Goal: Task Accomplishment & Management: Use online tool/utility

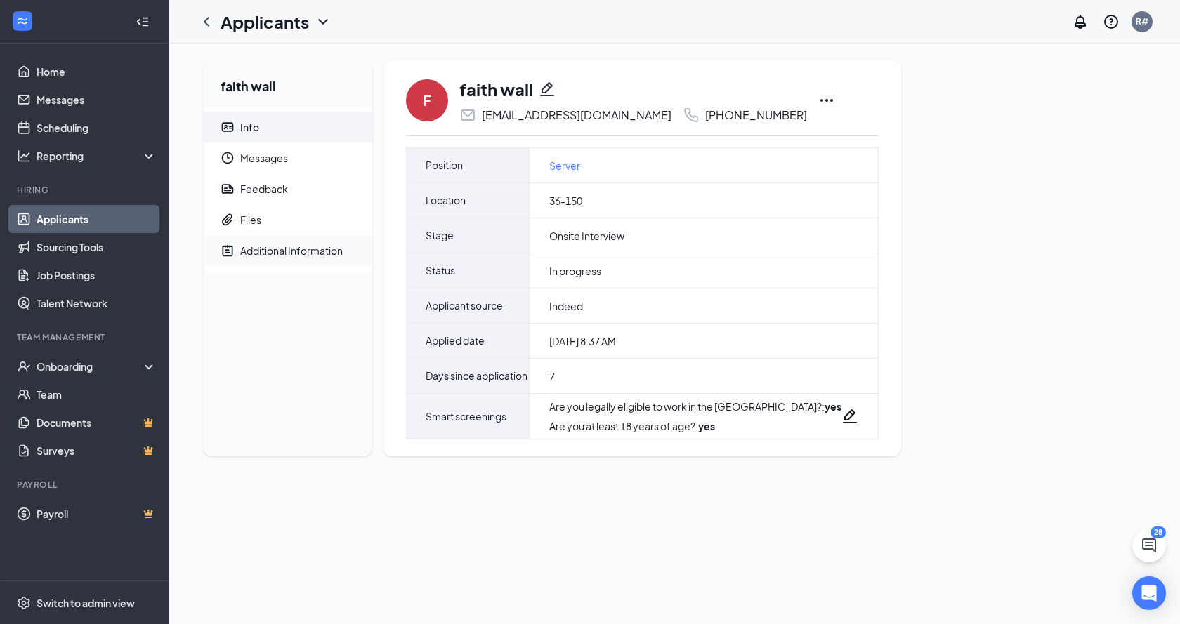
click at [253, 249] on div "Additional Information" at bounding box center [291, 251] width 103 height 14
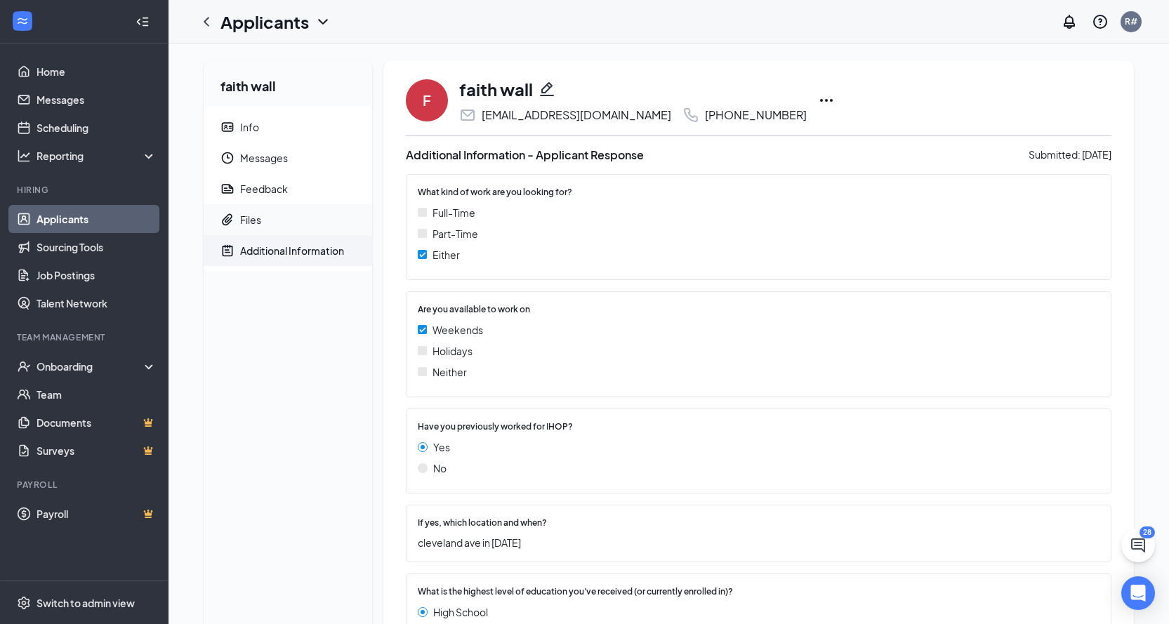
click at [268, 217] on span "Files" at bounding box center [300, 219] width 121 height 31
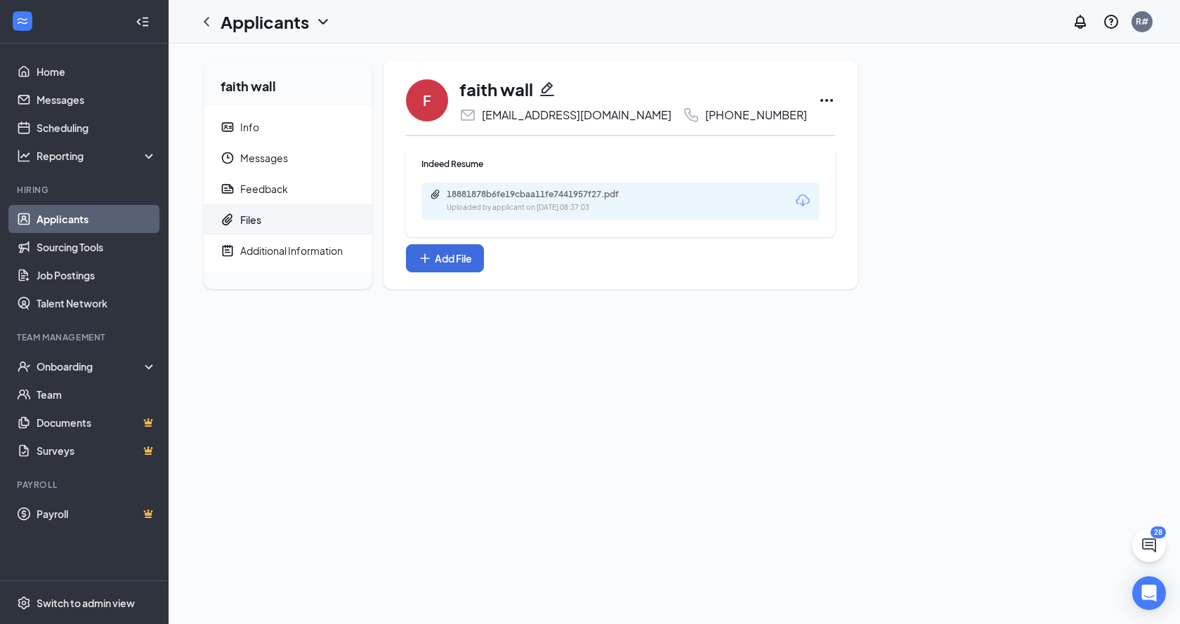
click at [664, 209] on div "18881878b6fe19cbaa11fe7441957f27.pdf Uploaded by applicant on Aug 20, 2025 at 0…" at bounding box center [620, 201] width 398 height 37
click at [549, 194] on div "18881878b6fe19cbaa11fe7441957f27.pdf" at bounding box center [545, 194] width 197 height 11
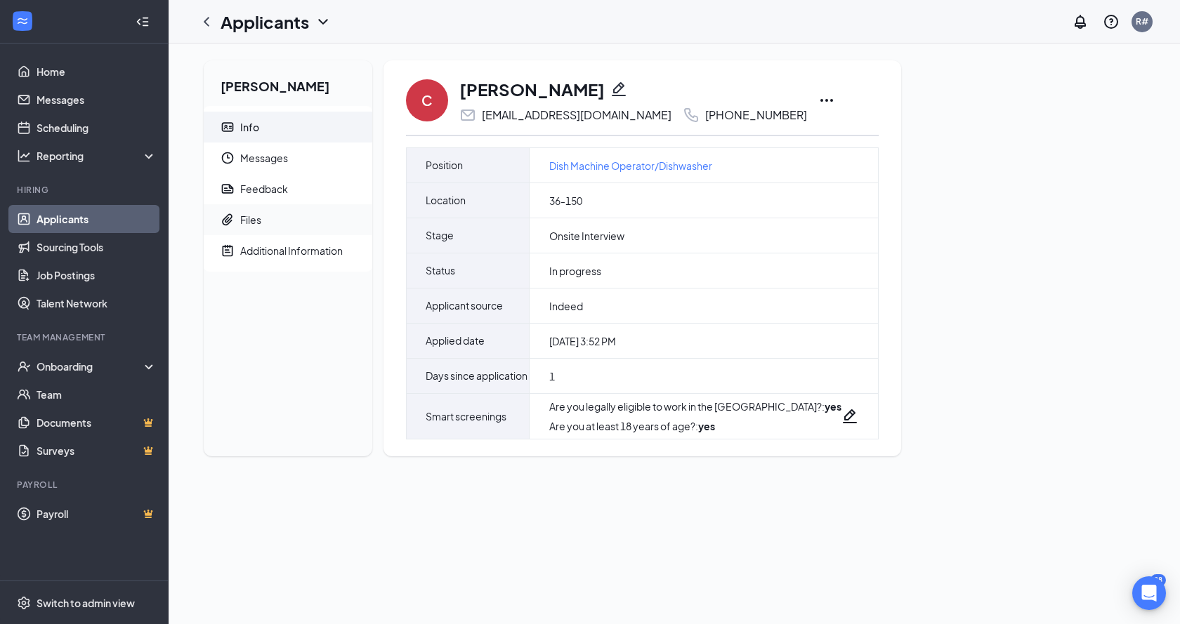
click at [255, 223] on div "Files" at bounding box center [250, 220] width 21 height 14
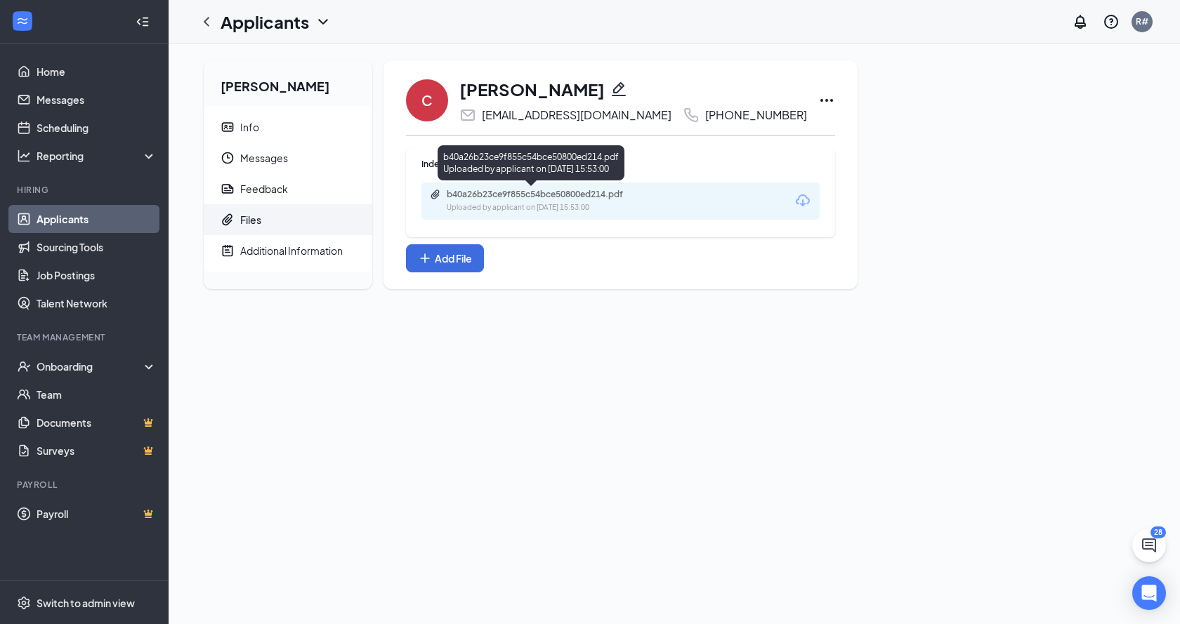
click at [586, 190] on div "b40a26b23ce9f855c54bce50800ed214.pdf" at bounding box center [545, 194] width 197 height 11
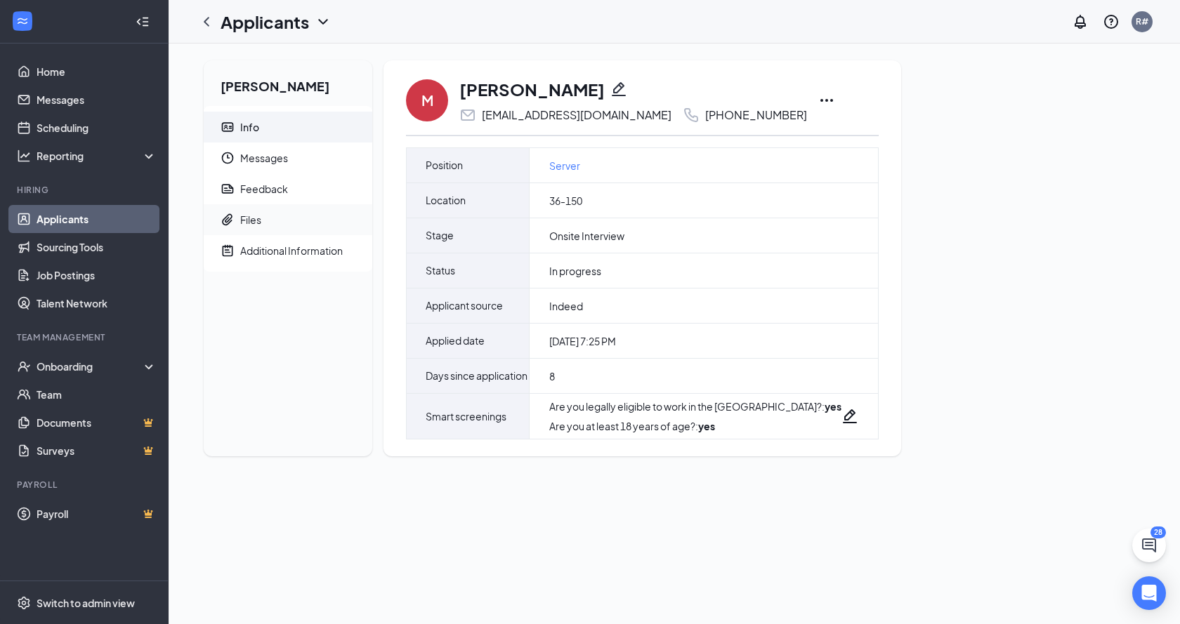
click at [263, 226] on span "Files" at bounding box center [300, 219] width 121 height 31
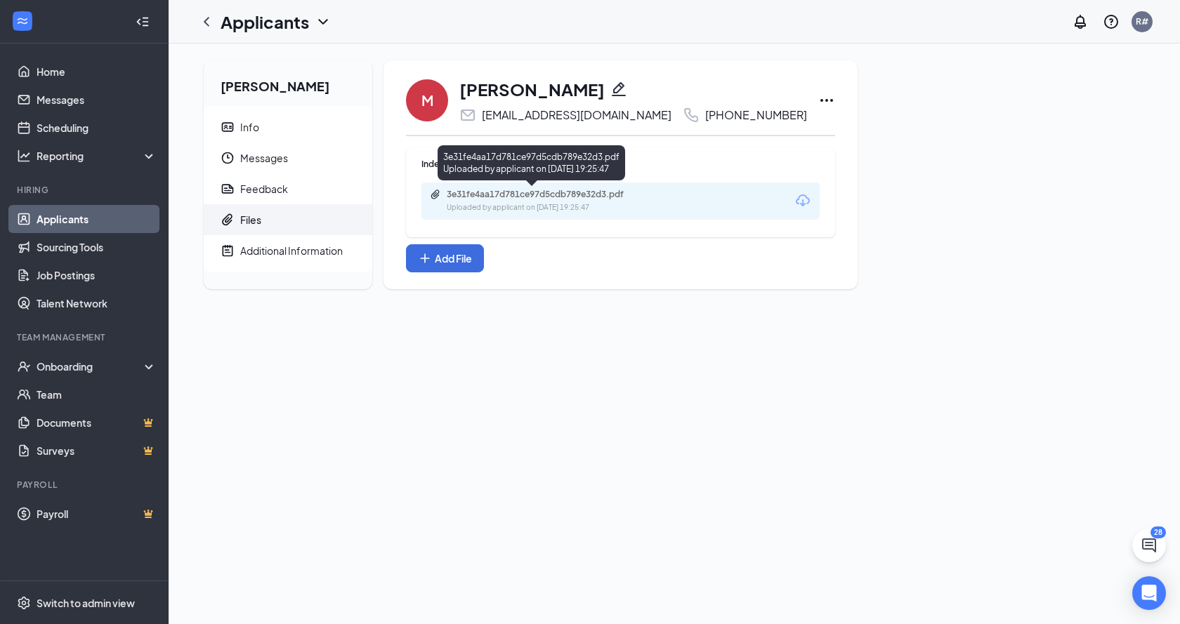
click at [565, 201] on div "3e31fe4aa17d781ce97d5cdb789e32d3.pdf Uploaded by applicant on Aug 19, 2025 at 1…" at bounding box center [544, 201] width 228 height 25
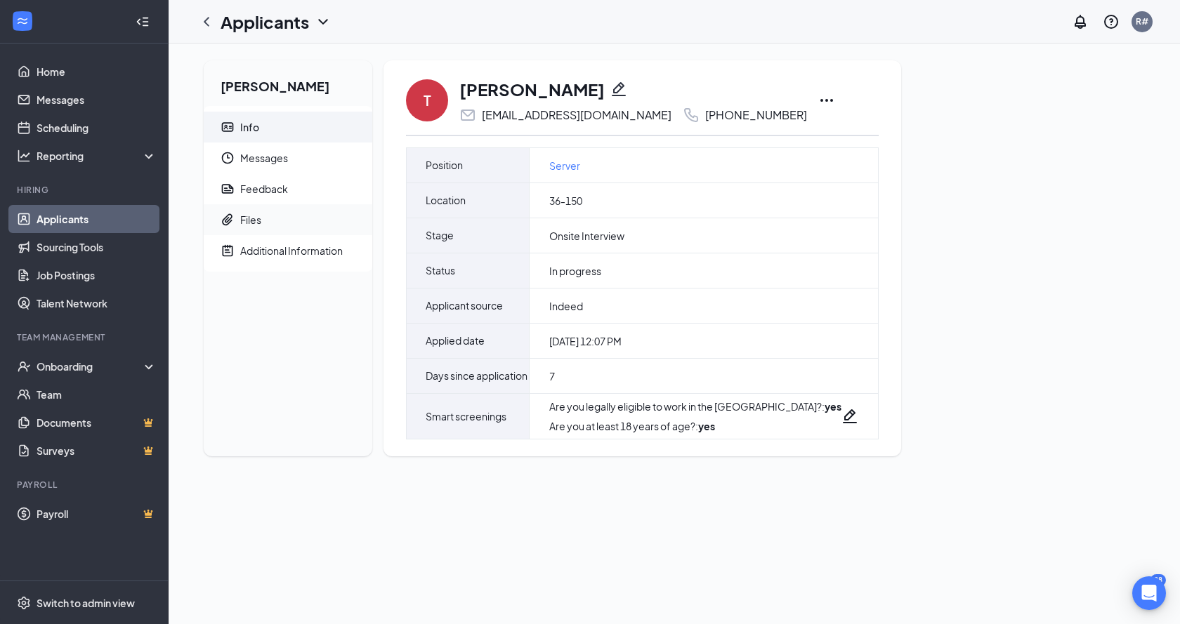
click at [275, 228] on span "Files" at bounding box center [300, 219] width 121 height 31
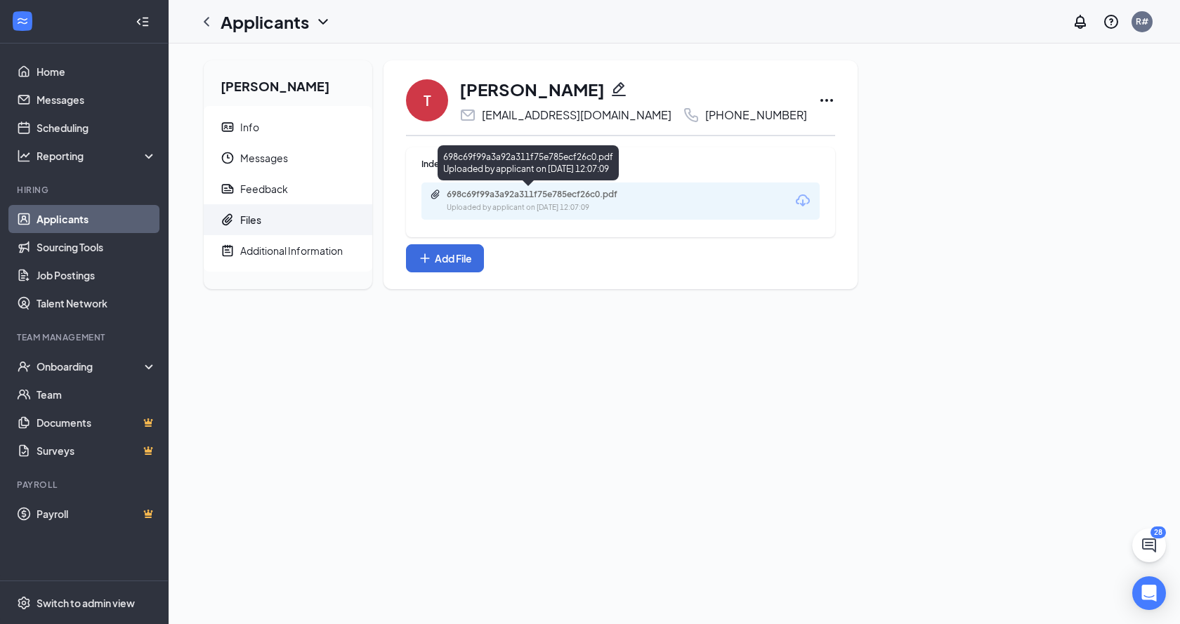
click at [478, 195] on div "698c69f99a3a92a311f75e785ecf26c0.pdf" at bounding box center [545, 194] width 197 height 11
click at [244, 129] on div "Info" at bounding box center [249, 127] width 19 height 14
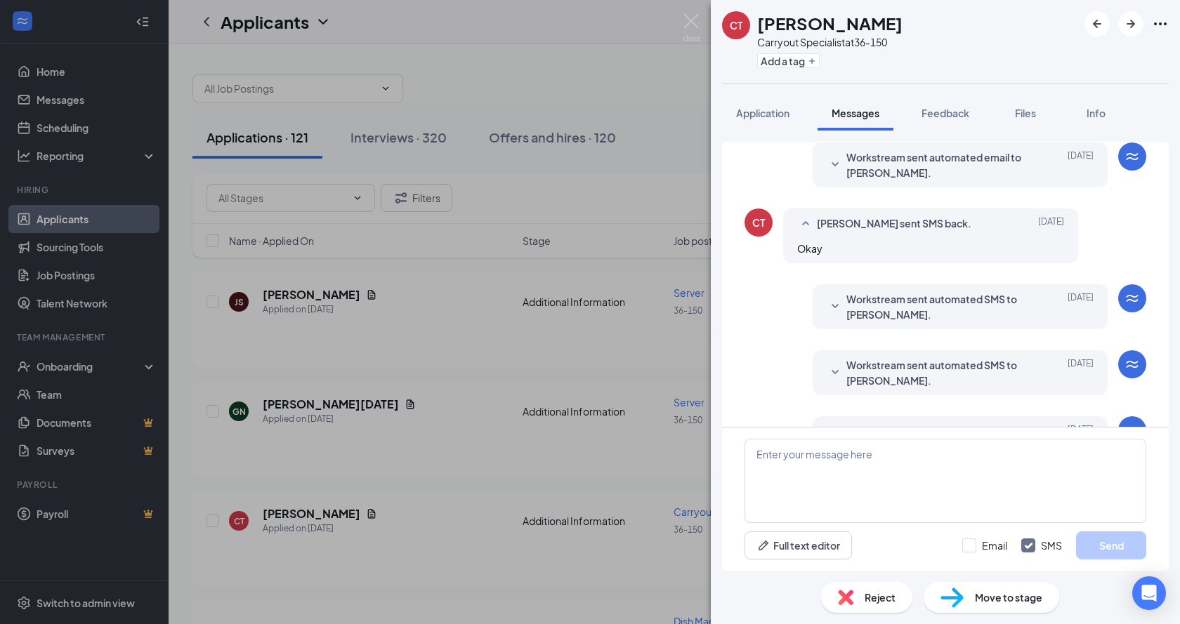
scroll to position [96, 0]
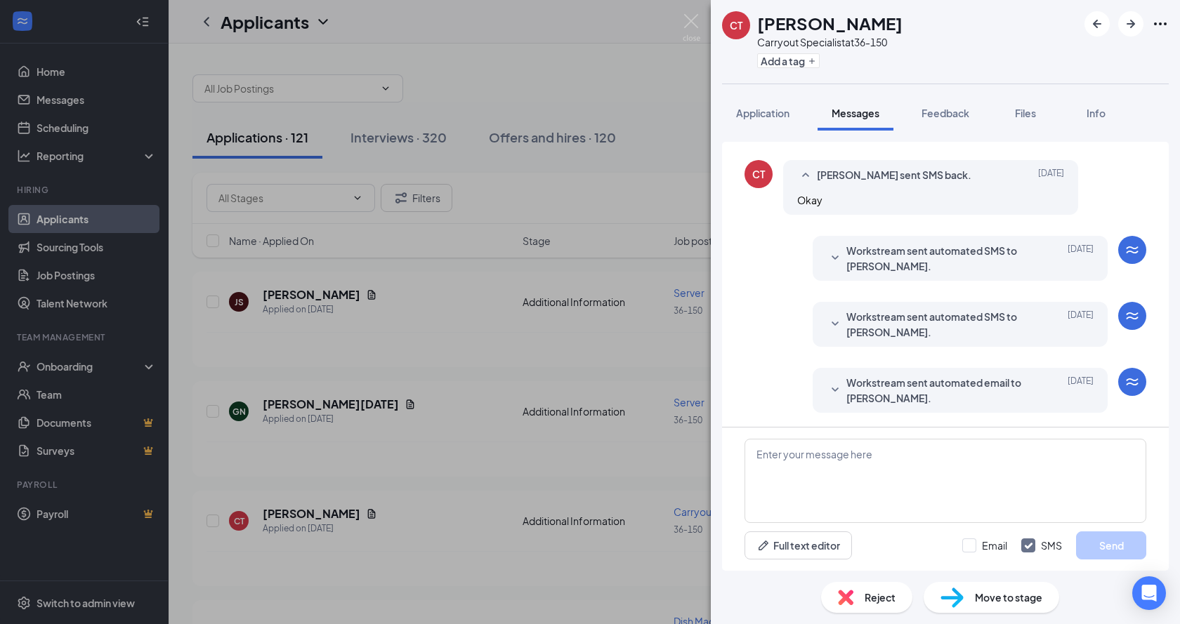
click at [827, 258] on icon "SmallChevronDown" at bounding box center [835, 258] width 17 height 17
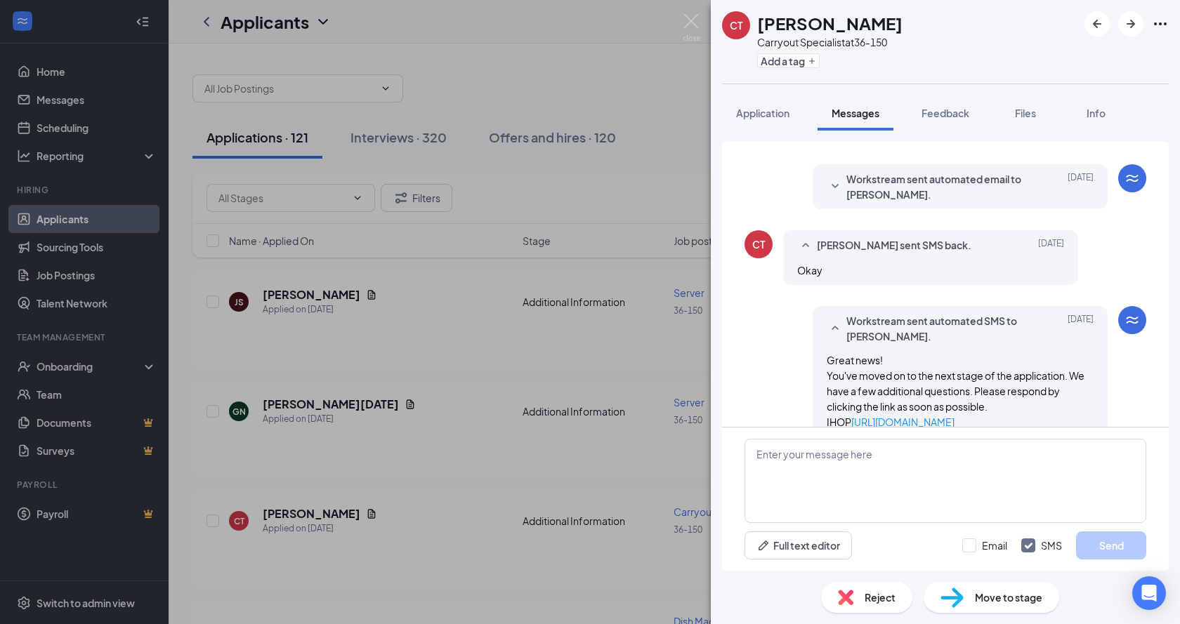
scroll to position [0, 0]
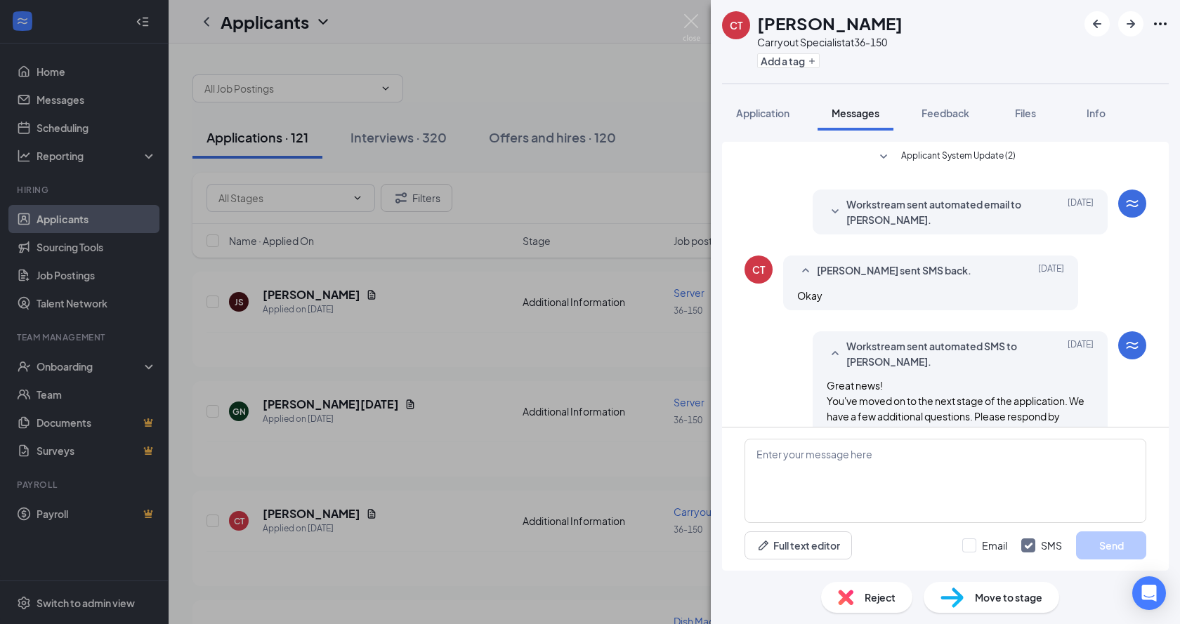
click at [827, 211] on icon "SmallChevronDown" at bounding box center [835, 212] width 17 height 17
